Goal: Task Accomplishment & Management: Use online tool/utility

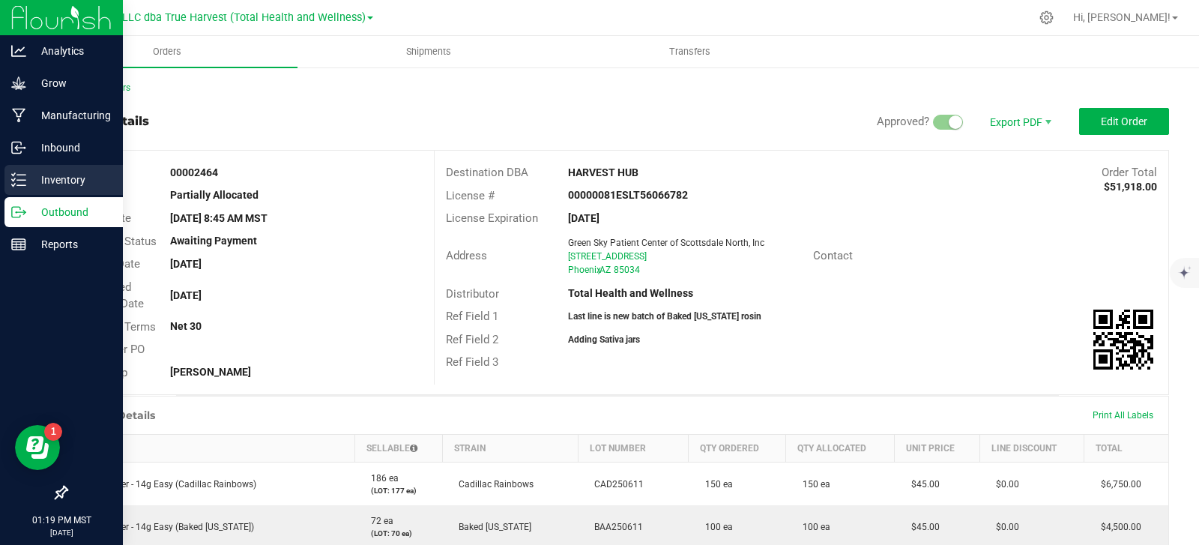
click at [50, 171] on p "Inventory" at bounding box center [71, 180] width 90 height 18
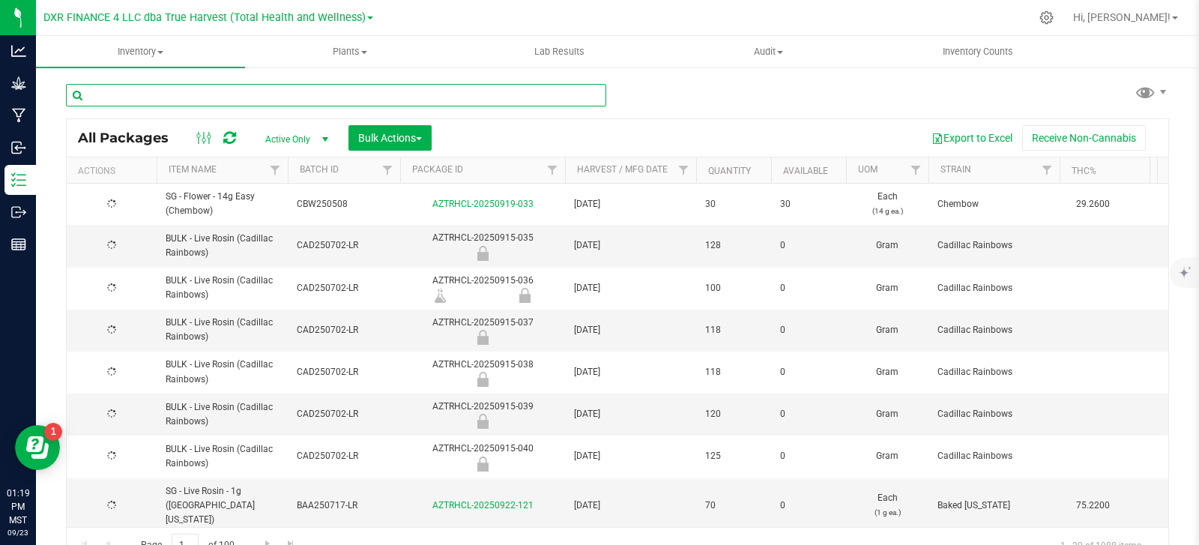
click at [151, 95] on input "text" at bounding box center [336, 95] width 540 height 22
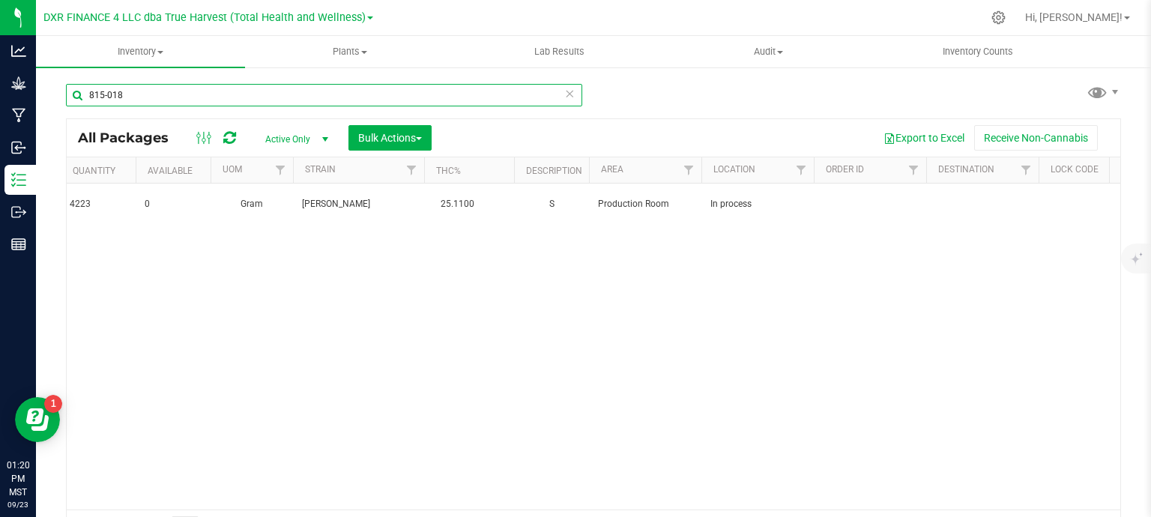
type input "815-018"
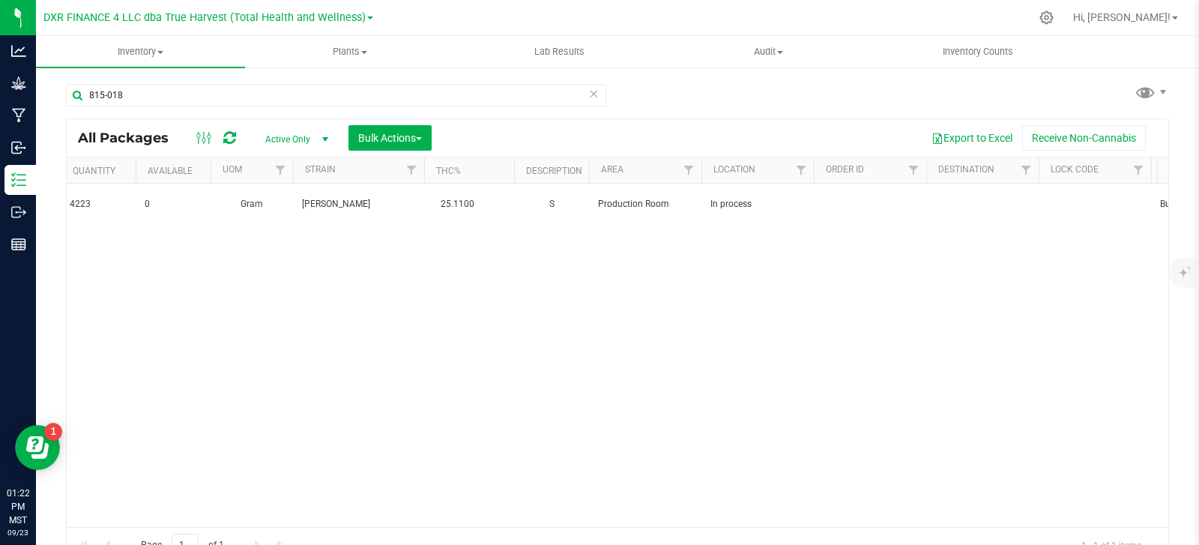
scroll to position [0, 636]
click at [408, 135] on span "Bulk Actions" at bounding box center [390, 138] width 64 height 12
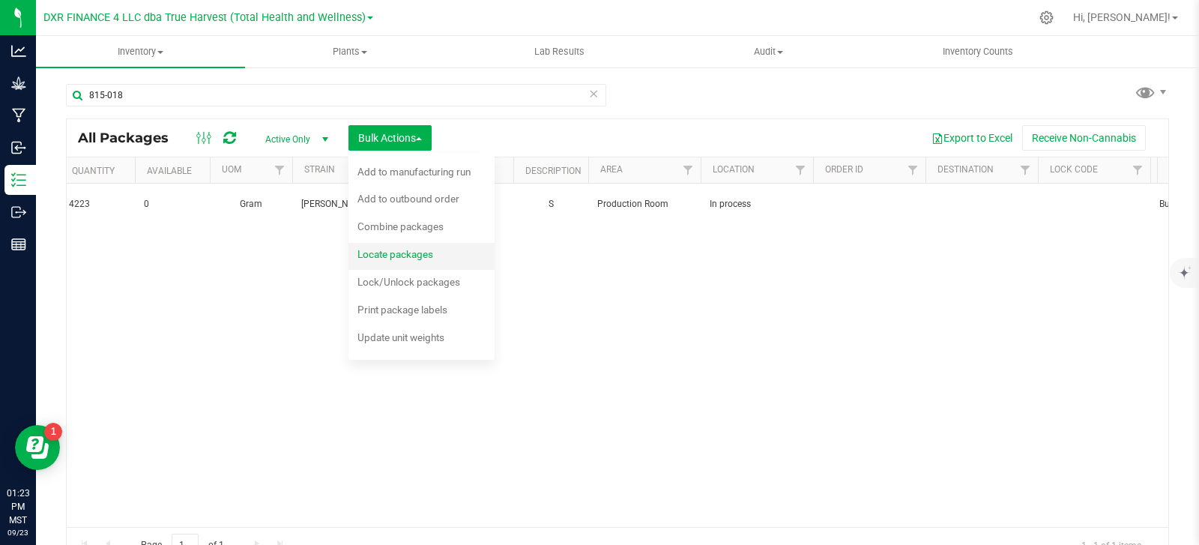
click at [418, 262] on div "Locate packages" at bounding box center [406, 256] width 96 height 24
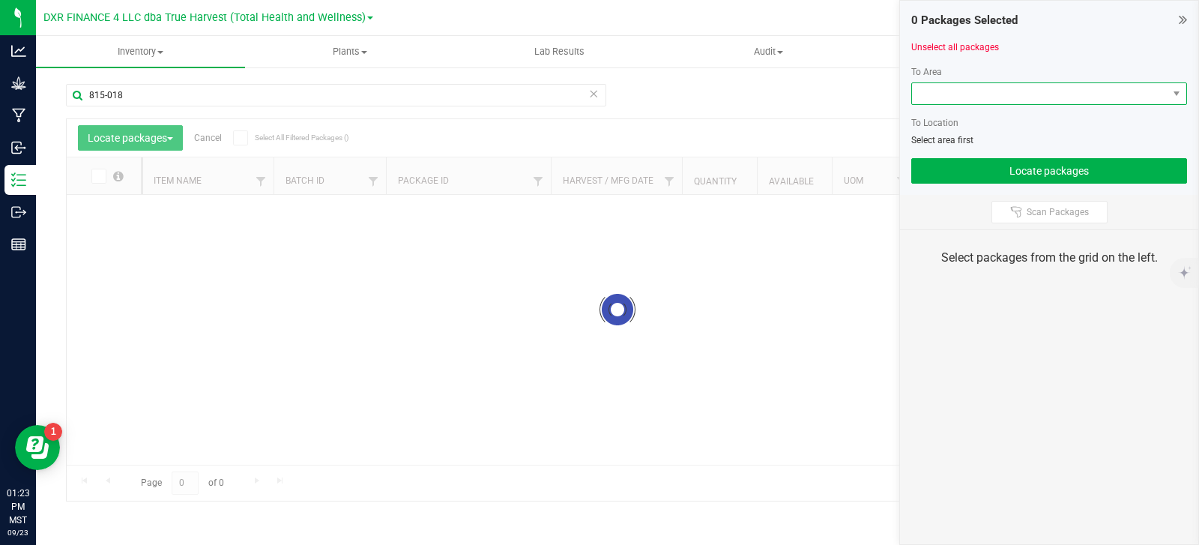
click at [1021, 103] on span at bounding box center [1040, 93] width 256 height 21
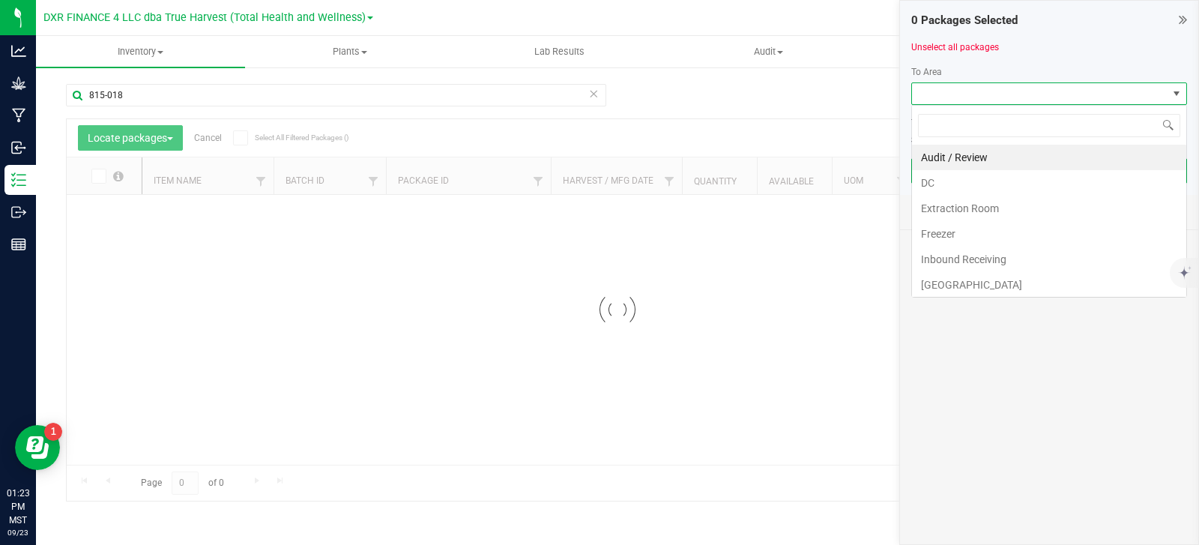
scroll to position [22, 276]
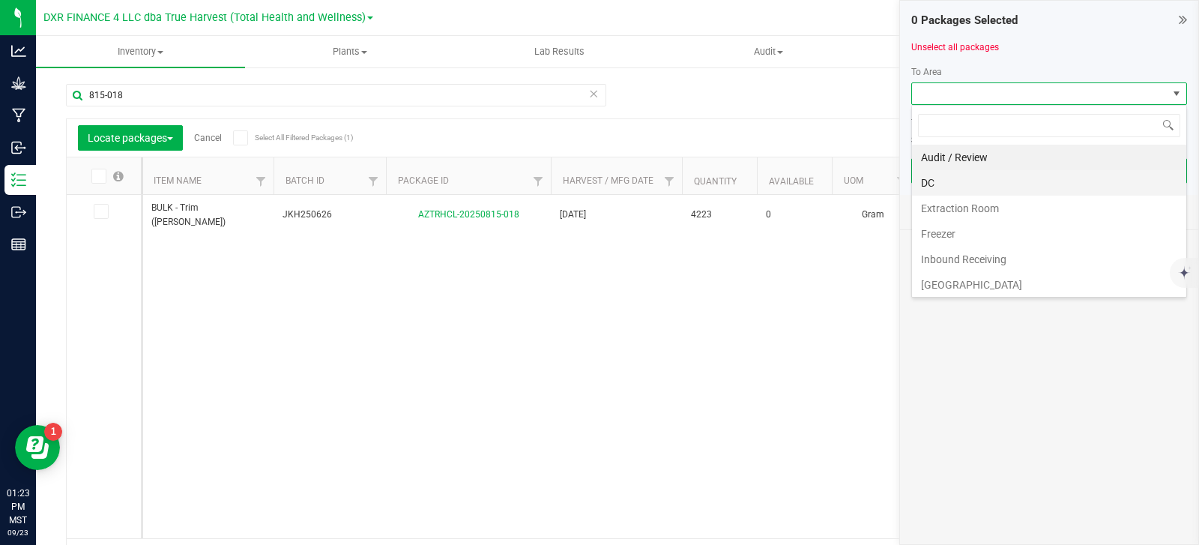
click at [977, 191] on li "DC" at bounding box center [1049, 182] width 274 height 25
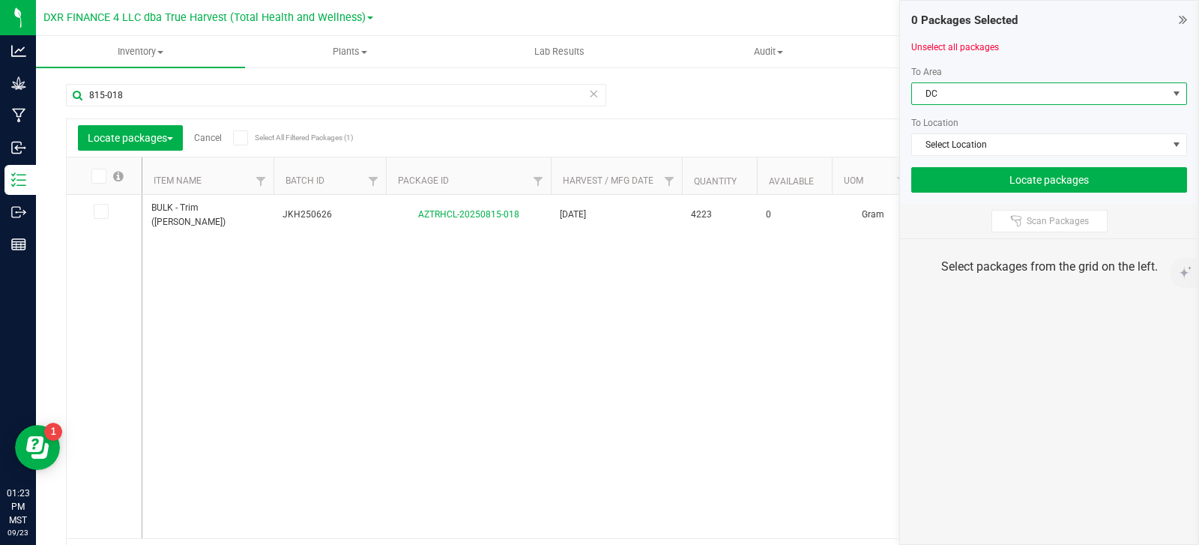
click at [1015, 86] on span "DC" at bounding box center [1040, 93] width 256 height 21
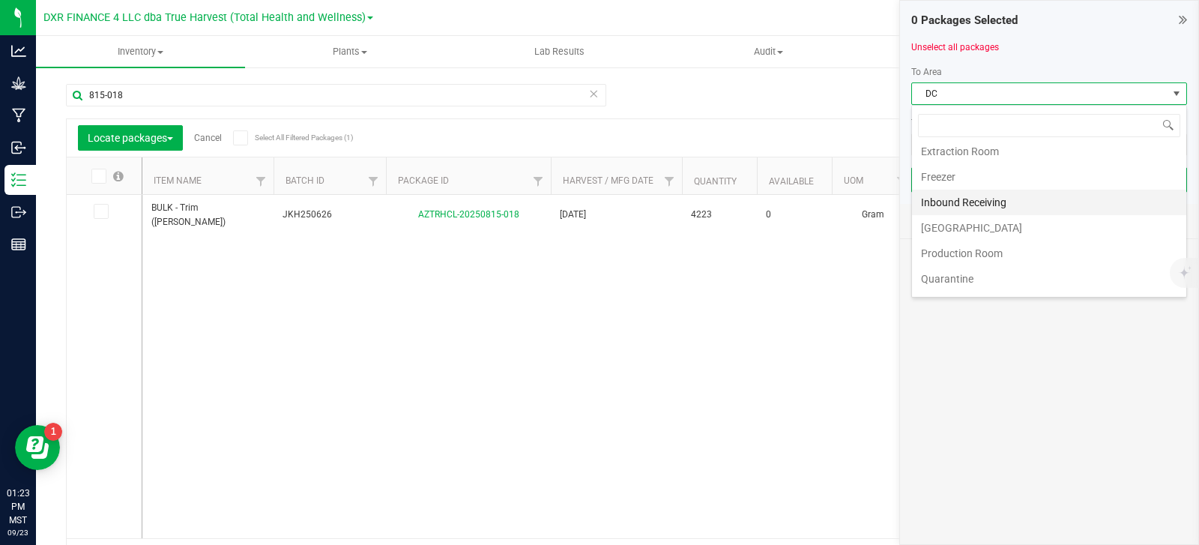
scroll to position [75, 0]
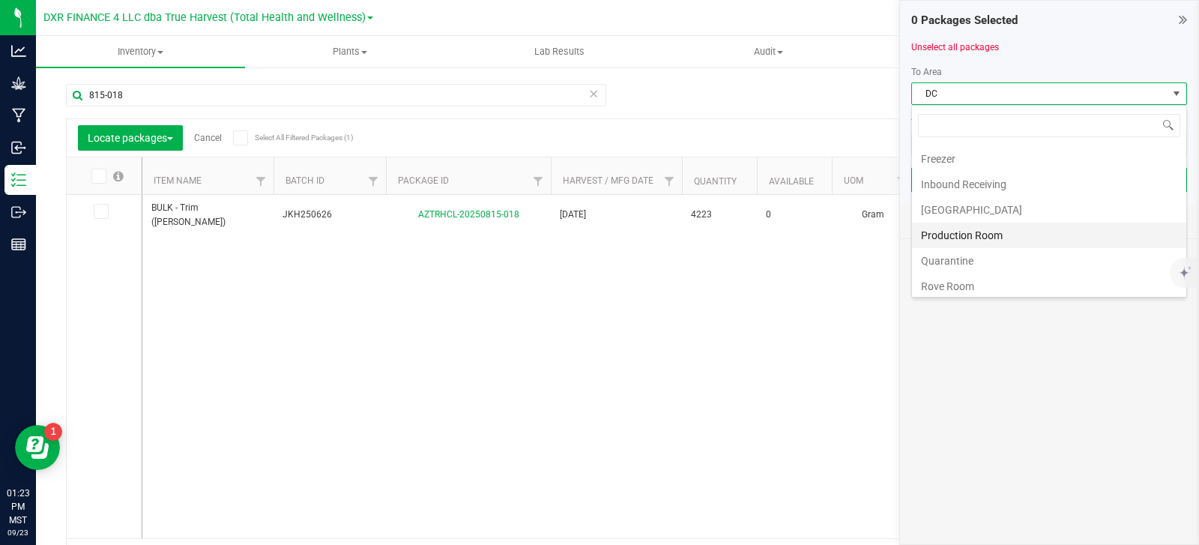
click at [985, 238] on li "Production Room" at bounding box center [1049, 235] width 274 height 25
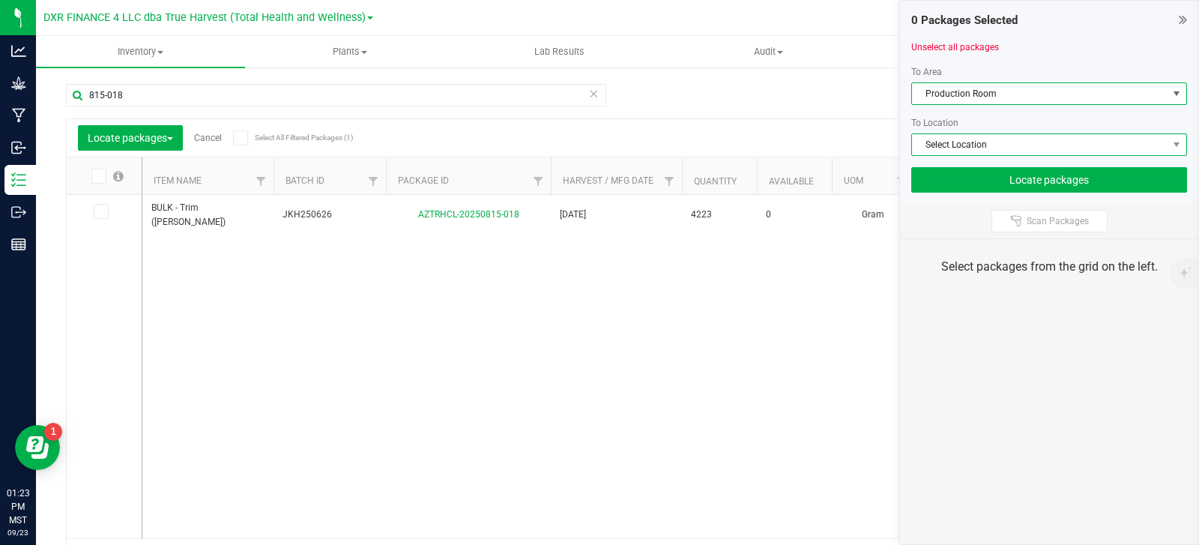
click at [1022, 143] on span "Select Location" at bounding box center [1040, 144] width 256 height 21
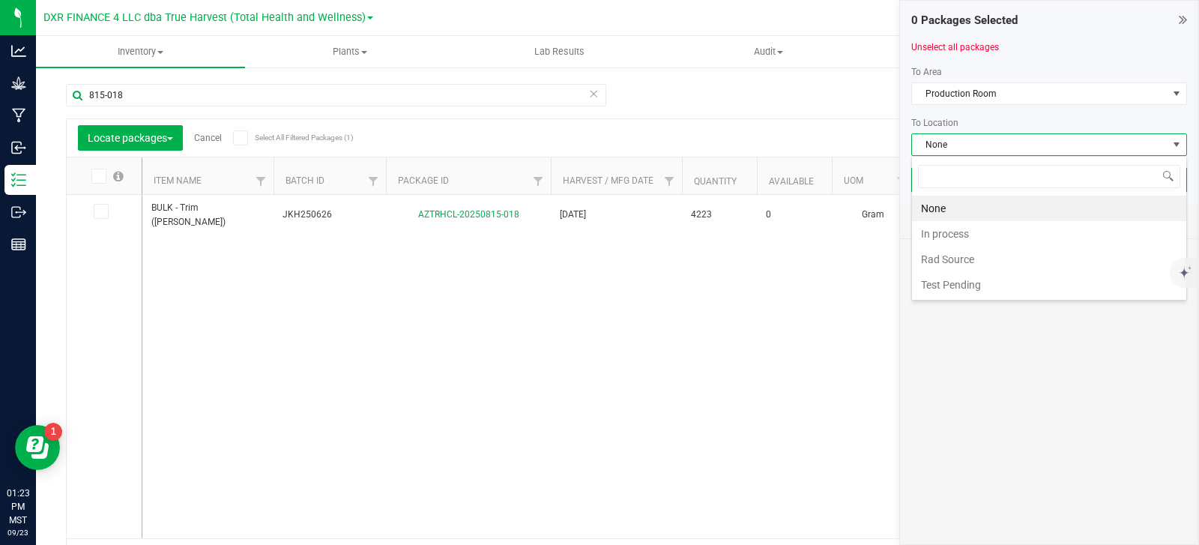
scroll to position [22, 276]
click at [985, 240] on li "In process" at bounding box center [1049, 233] width 274 height 25
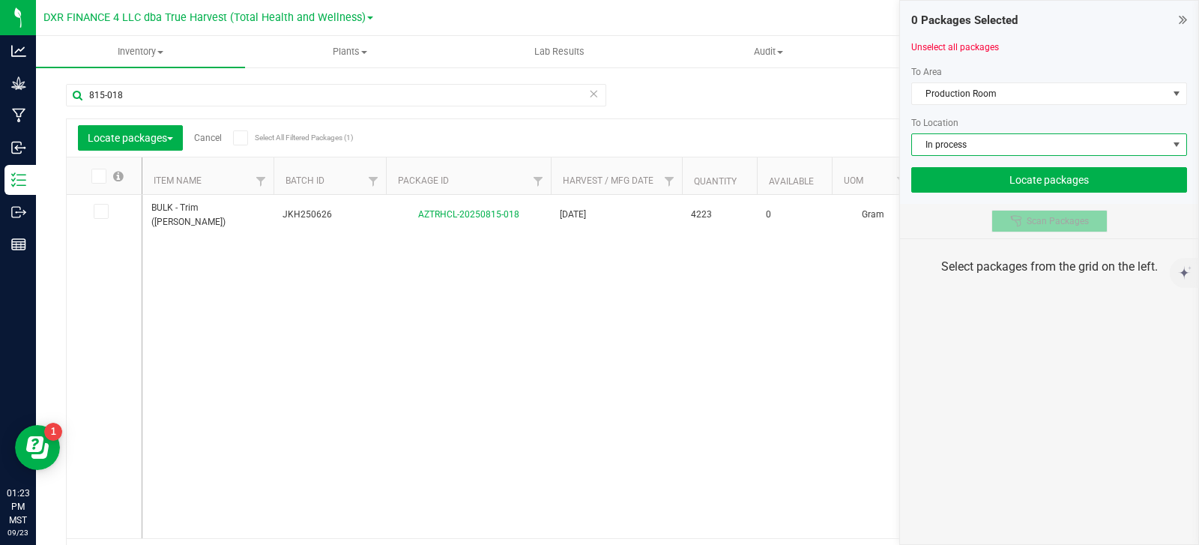
click at [1031, 223] on span "Scan Packages" at bounding box center [1058, 221] width 62 height 12
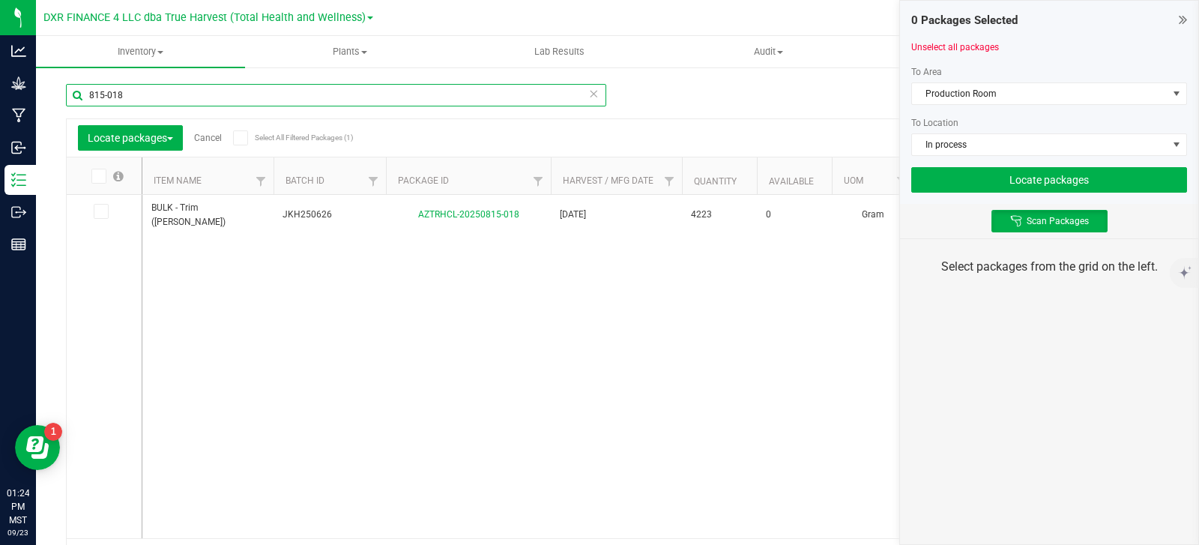
click at [132, 94] on input "815-018" at bounding box center [336, 95] width 540 height 22
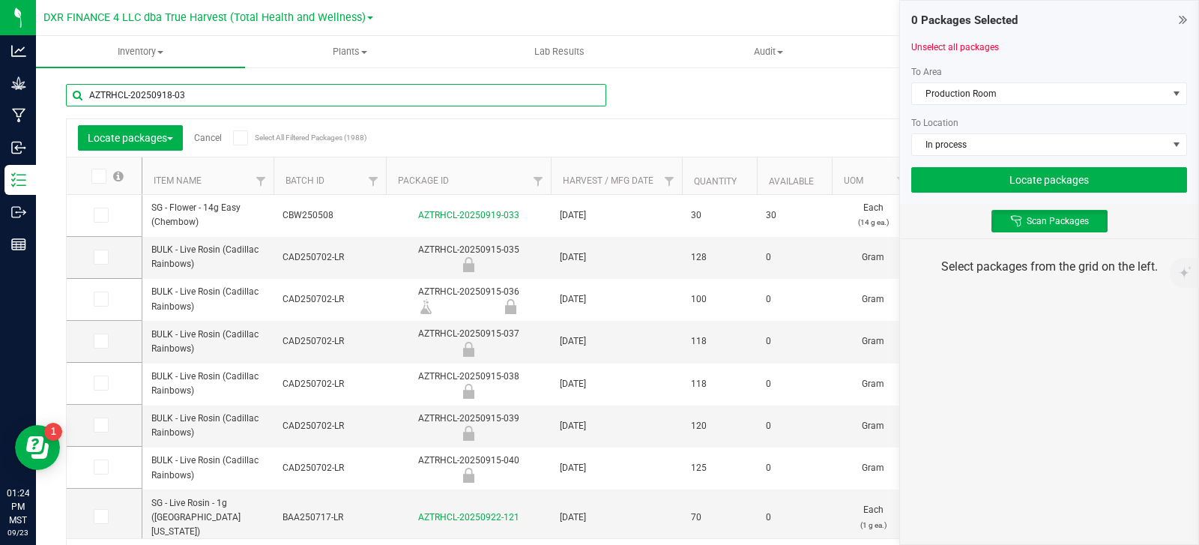
type input "AZTRHCL-20250918-034"
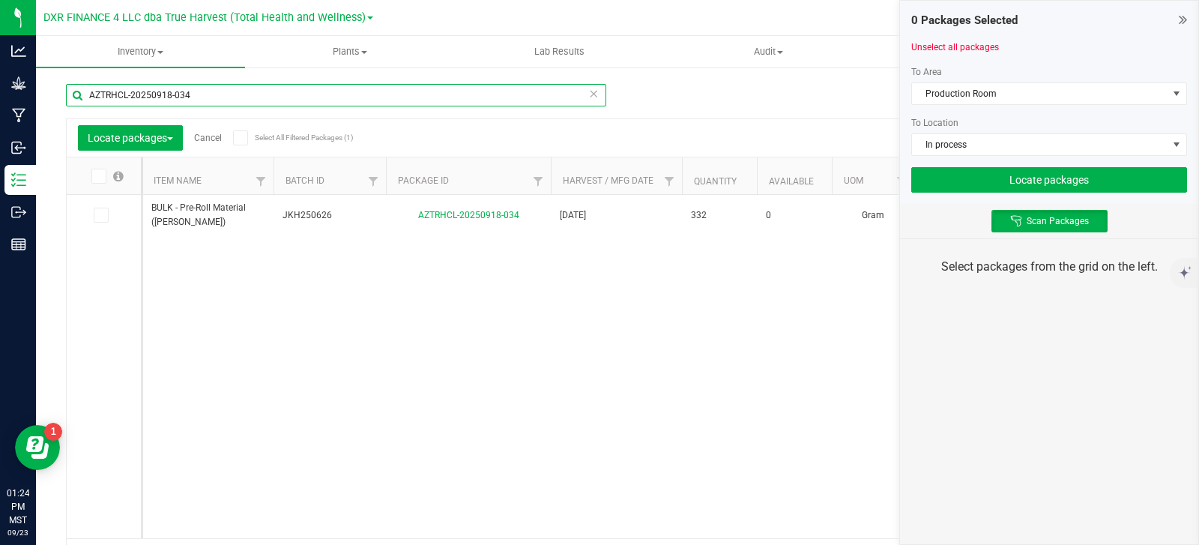
click at [123, 90] on input "AZTRHCL-20250918-034" at bounding box center [336, 95] width 540 height 22
click at [1100, 456] on div "0 Packages Selected Unselect all packages To Area Production Room To Location I…" at bounding box center [1050, 272] width 300 height 545
click at [1099, 454] on div "0 Packages Selected Unselect all packages To Area Production Room To Location I…" at bounding box center [1050, 272] width 300 height 545
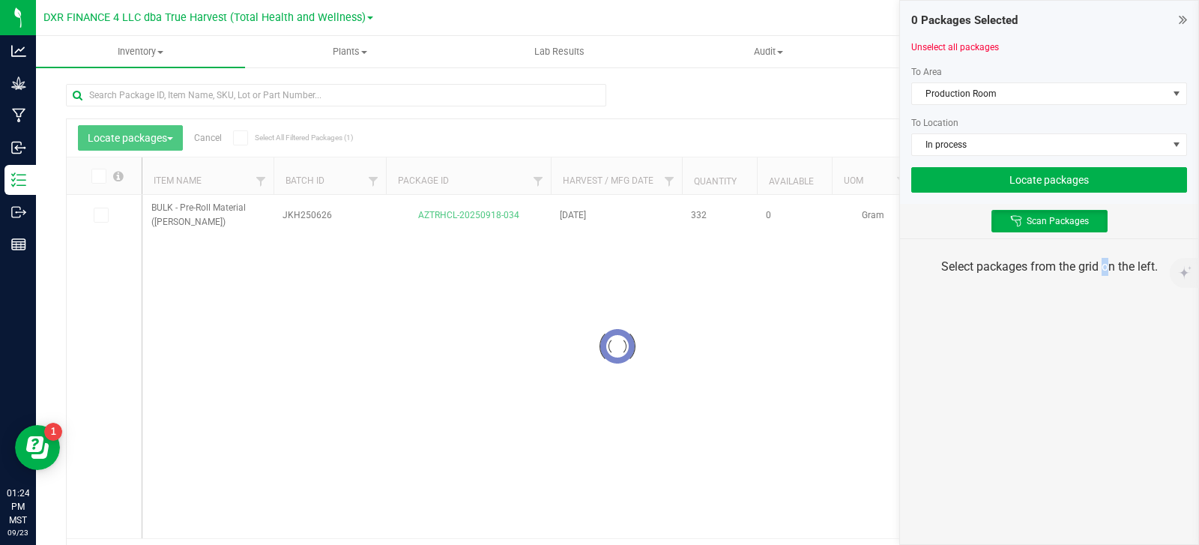
click at [1099, 454] on div "0 Packages Selected Unselect all packages To Area Production Room To Location I…" at bounding box center [1050, 272] width 300 height 545
click at [1098, 454] on div "0 Packages Selected Unselect all packages To Area Production Room To Location I…" at bounding box center [1050, 272] width 300 height 545
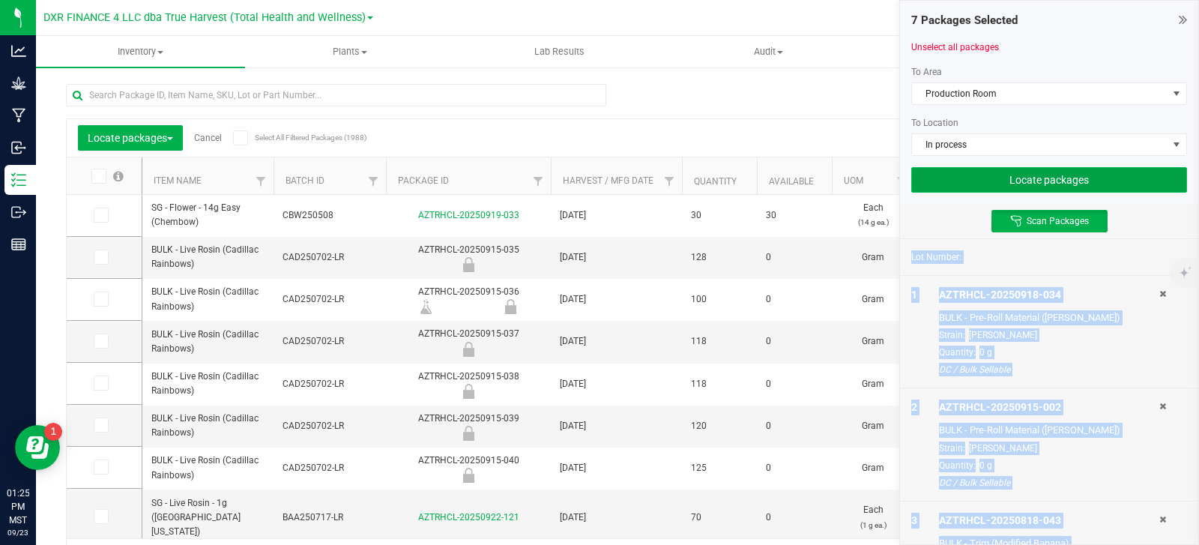
click at [959, 180] on button "Locate packages" at bounding box center [1050, 179] width 276 height 25
